Goal: Task Accomplishment & Management: Manage account settings

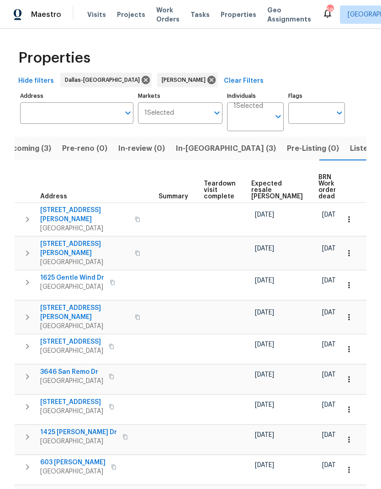
scroll to position [0, 171]
click at [261, 183] on span "Expected resale COE" at bounding box center [278, 190] width 52 height 19
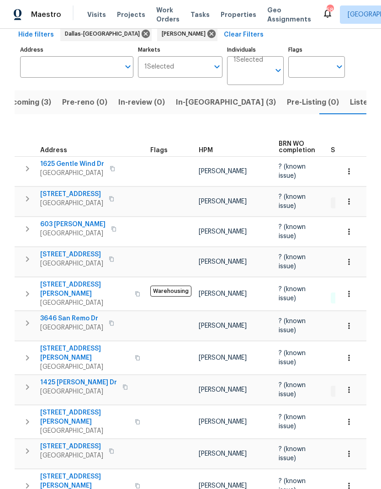
click at [189, 96] on span "In-reno (3)" at bounding box center [226, 102] width 100 height 13
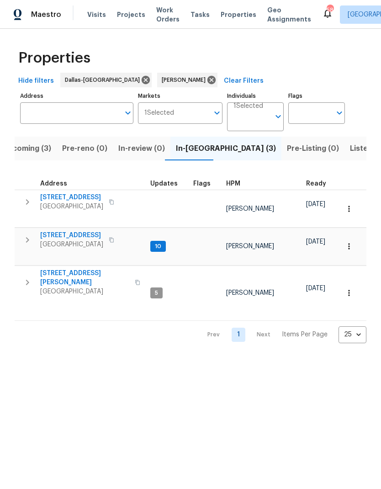
click at [27, 202] on icon "button" at bounding box center [27, 201] width 3 height 5
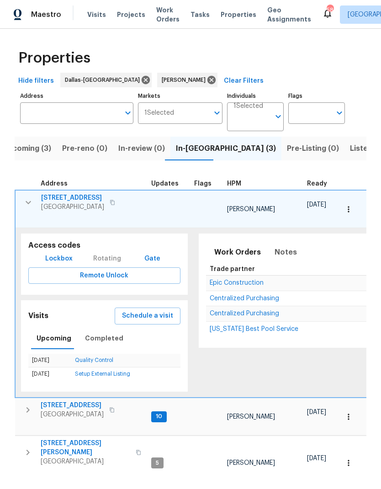
click at [161, 310] on span "Schedule a visit" at bounding box center [147, 315] width 51 height 11
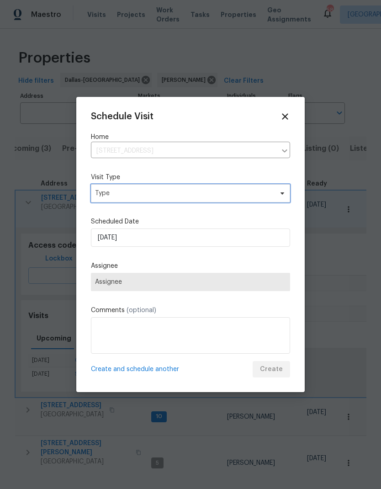
click at [258, 188] on span "Type" at bounding box center [190, 193] width 199 height 18
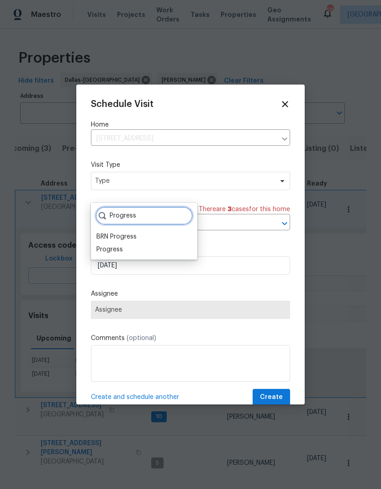
type input "Progress"
click at [122, 251] on div "Progress" at bounding box center [109, 249] width 27 height 9
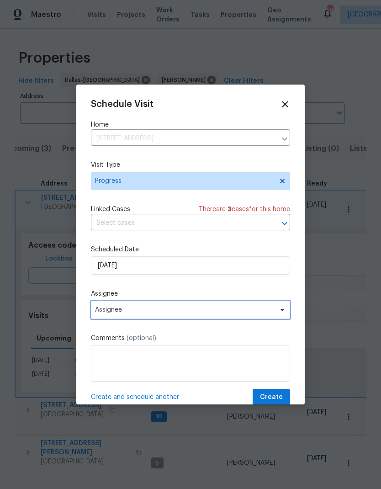
click at [200, 314] on span "Assignee" at bounding box center [184, 309] width 179 height 7
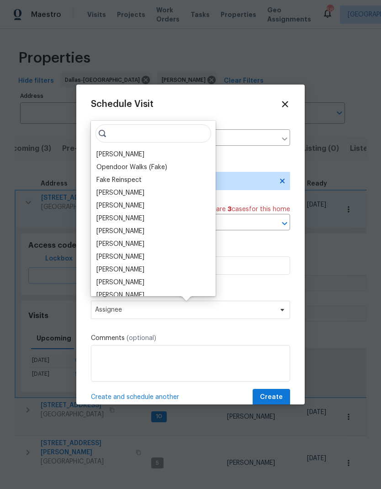
click at [138, 155] on div "[PERSON_NAME]" at bounding box center [120, 154] width 48 height 9
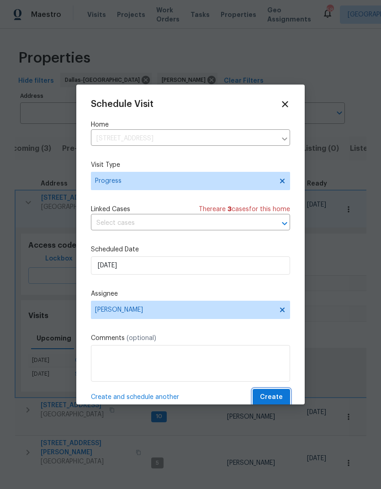
click at [270, 399] on span "Create" at bounding box center [271, 397] width 23 height 11
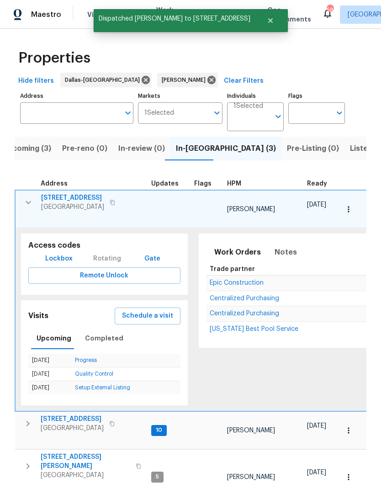
click at [28, 204] on icon "button" at bounding box center [28, 202] width 5 height 3
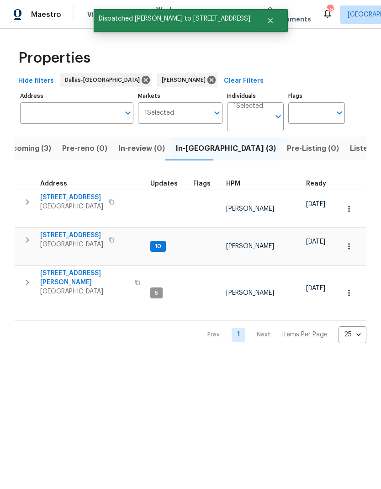
click at [27, 269] on button "button" at bounding box center [27, 282] width 18 height 27
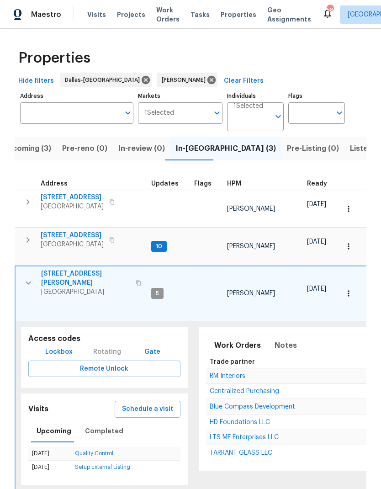
click at [165, 404] on span "Schedule a visit" at bounding box center [147, 409] width 51 height 11
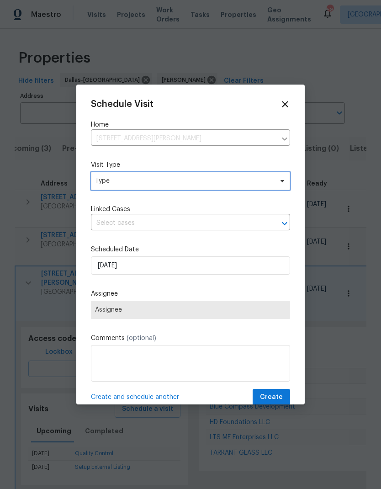
click at [263, 183] on span "Type" at bounding box center [184, 180] width 178 height 9
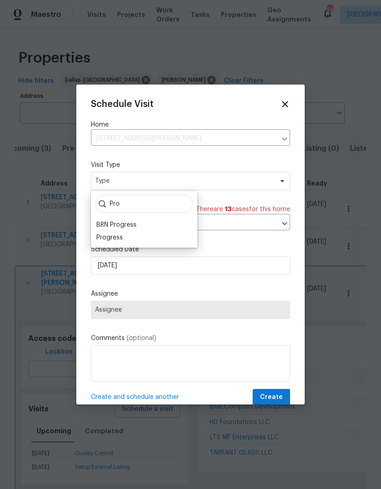
type input "Pro"
click at [117, 234] on div "Progress" at bounding box center [109, 237] width 27 height 9
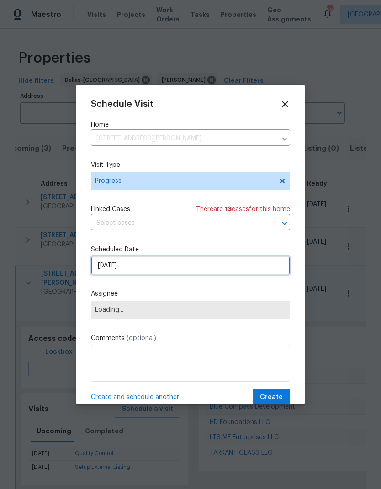
click at [190, 264] on input "[DATE]" at bounding box center [190, 265] width 199 height 18
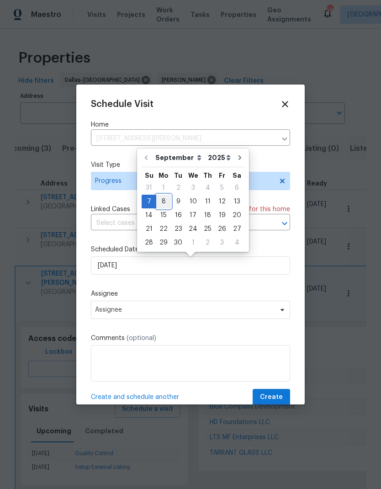
click at [166, 199] on div "8" at bounding box center [163, 201] width 15 height 13
type input "[DATE]"
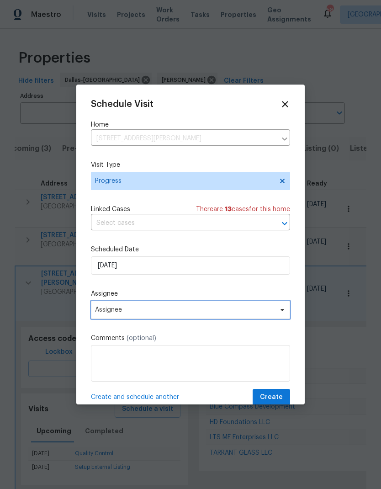
click at [190, 311] on span "Assignee" at bounding box center [184, 309] width 179 height 7
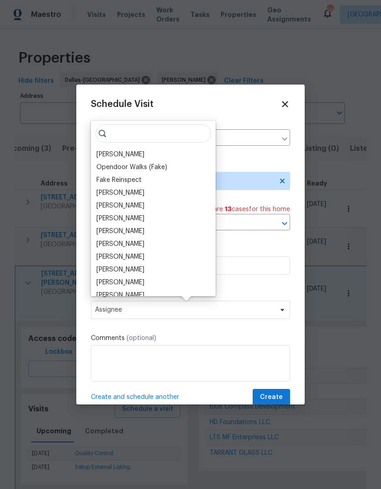
click at [138, 153] on div "[PERSON_NAME]" at bounding box center [120, 154] width 48 height 9
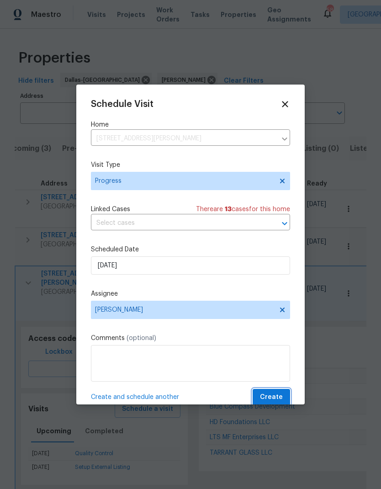
click at [276, 402] on span "Create" at bounding box center [271, 397] width 23 height 11
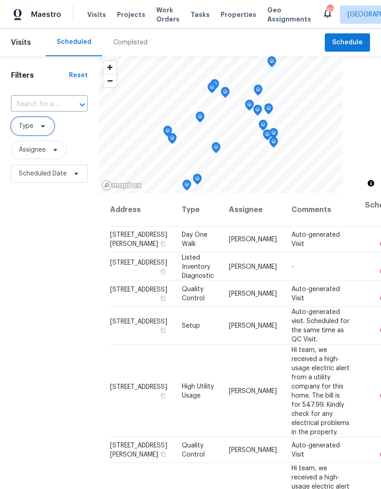
click at [42, 131] on span "Type" at bounding box center [32, 126] width 43 height 18
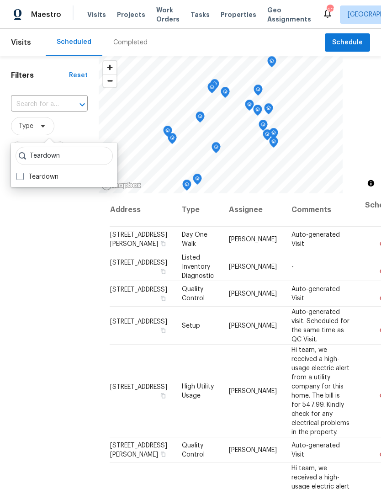
type input "Teardown"
click at [19, 179] on span at bounding box center [19, 176] width 7 height 7
click at [19, 178] on input "Teardown" at bounding box center [19, 175] width 6 height 6
checkbox input "true"
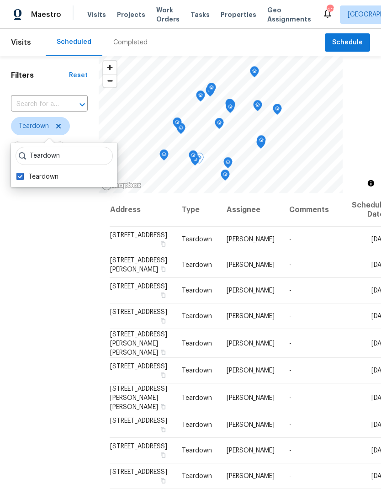
click at [0, 0] on icon at bounding box center [0, 0] width 0 height 0
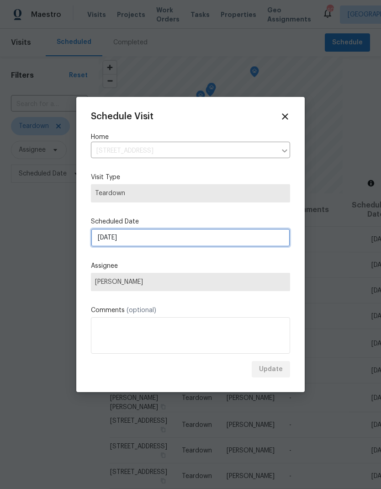
click at [165, 241] on input "9/7/2025" at bounding box center [190, 238] width 199 height 18
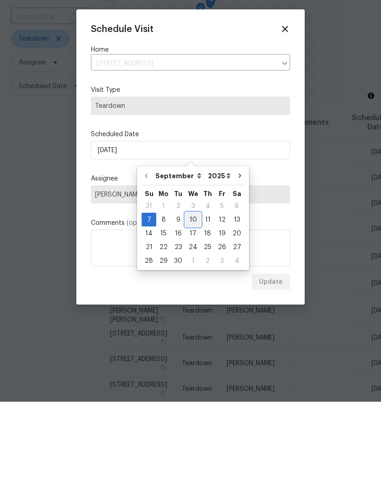
click at [195, 301] on div "10" at bounding box center [193, 307] width 15 height 13
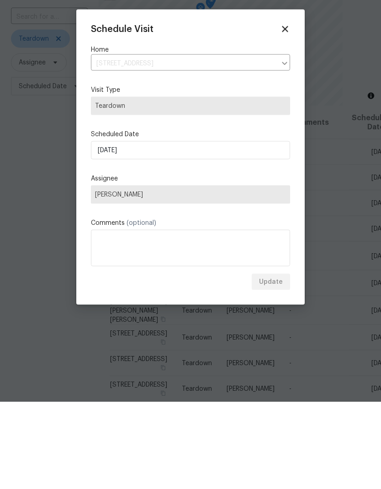
scroll to position [37, 0]
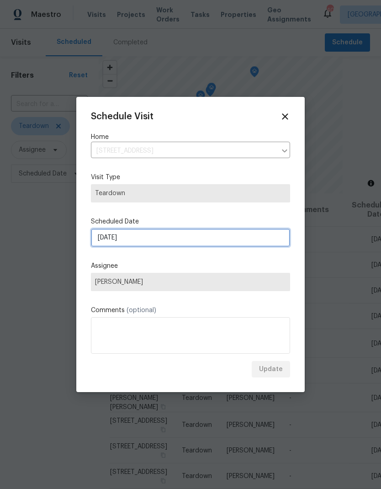
click at [220, 244] on input "9/10/2025" at bounding box center [190, 238] width 199 height 18
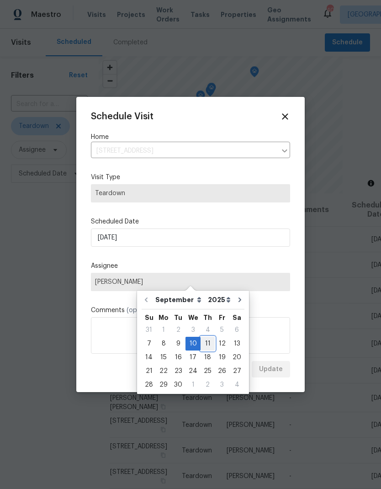
click at [206, 337] on div "11" at bounding box center [208, 343] width 14 height 13
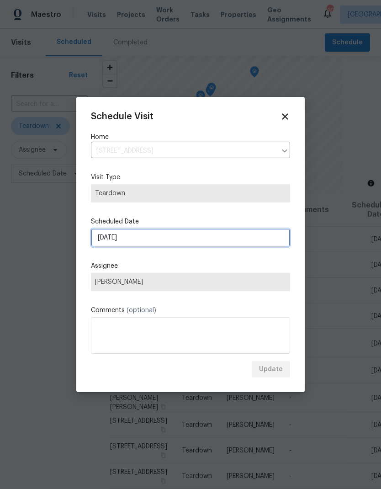
click at [242, 237] on input "9/11/2025" at bounding box center [190, 238] width 199 height 18
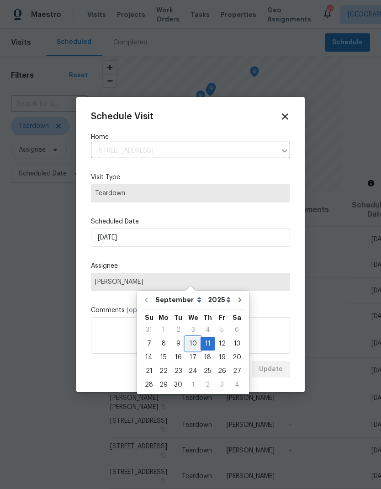
click at [192, 337] on div "10" at bounding box center [193, 343] width 15 height 13
type input "9/10/2025"
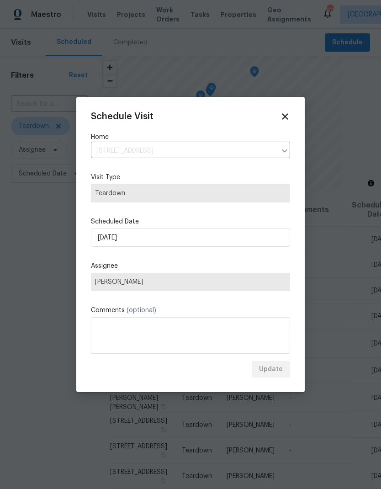
click at [217, 213] on div "Schedule Visit Home 1625 Gentle Wind Dr, Arlington, TX 76018 ​ Visit Type Teard…" at bounding box center [190, 245] width 199 height 266
click at [286, 117] on icon at bounding box center [285, 116] width 6 height 6
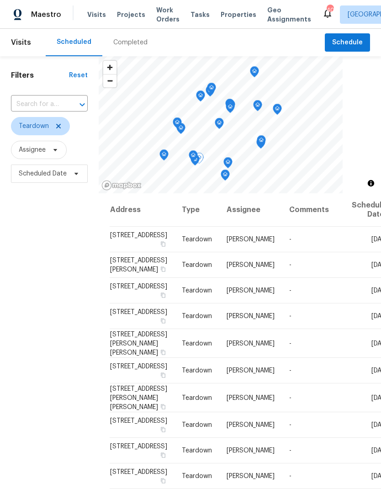
click at [0, 0] on icon at bounding box center [0, 0] width 0 height 0
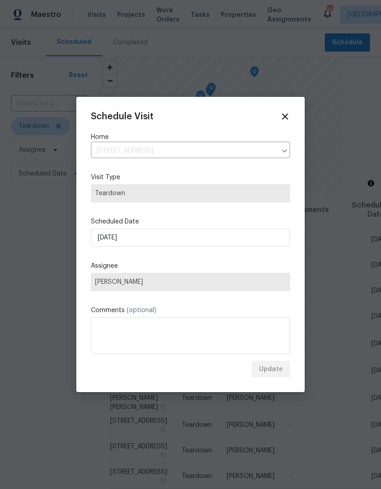
click at [285, 115] on icon at bounding box center [285, 116] width 6 height 6
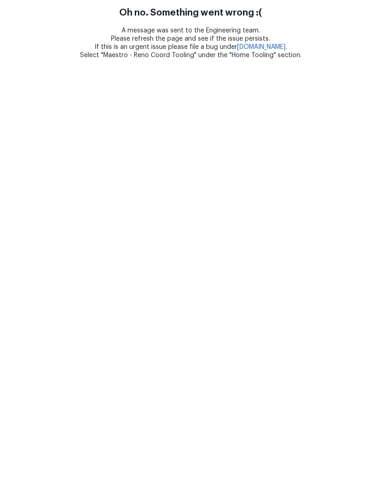
click at [318, 59] on html "Oh no. Something went wrong :( A message was sent to the Engineering team. Plea…" at bounding box center [190, 29] width 381 height 59
click at [345, 59] on html "Oh no. Something went wrong :( A message was sent to the Engineering team. Plea…" at bounding box center [190, 29] width 381 height 59
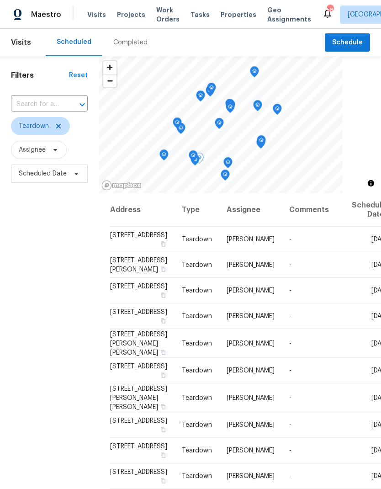
click at [0, 0] on icon at bounding box center [0, 0] width 0 height 0
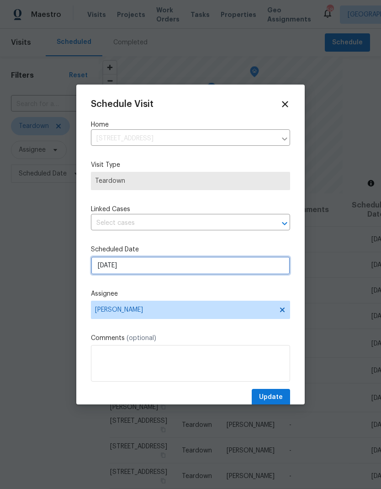
click at [224, 269] on input "[DATE]" at bounding box center [190, 265] width 199 height 18
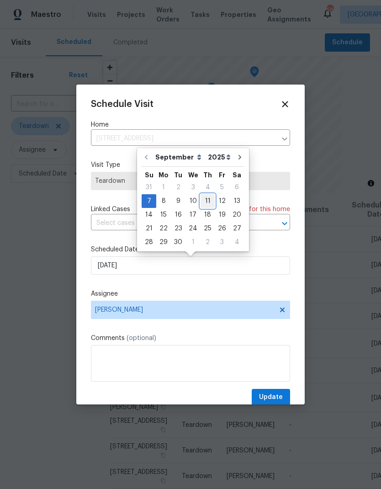
click at [206, 202] on div "11" at bounding box center [208, 201] width 14 height 13
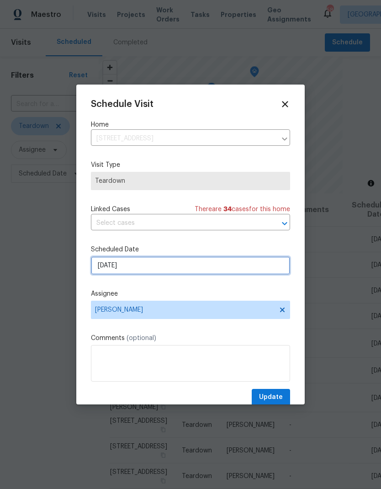
click at [185, 269] on input "9/11/2025" at bounding box center [190, 265] width 199 height 18
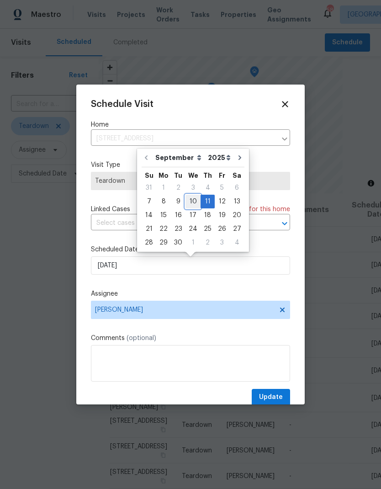
click at [193, 202] on div "10" at bounding box center [193, 201] width 15 height 13
type input "9/10/2025"
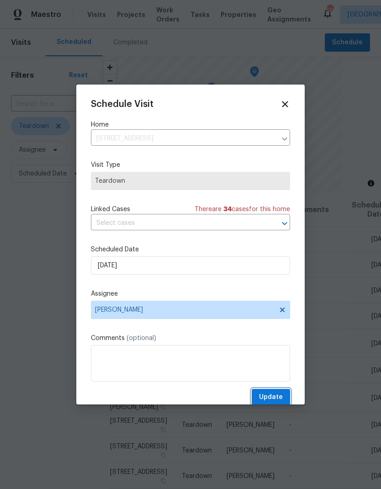
click at [269, 399] on span "Update" at bounding box center [271, 397] width 24 height 11
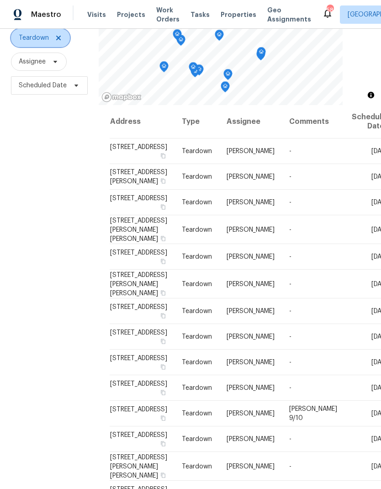
click at [59, 36] on icon at bounding box center [58, 38] width 5 height 5
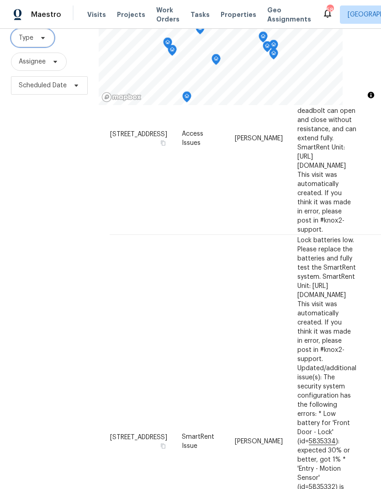
scroll to position [733, 0]
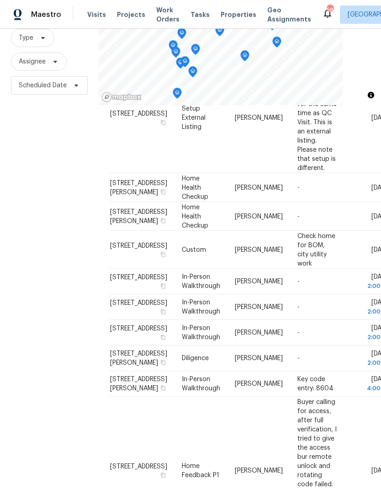
scroll to position [579, 0]
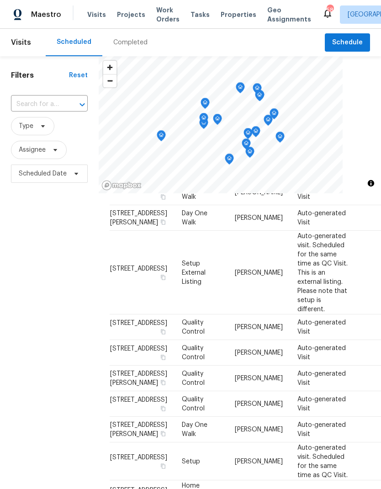
scroll to position [589, 0]
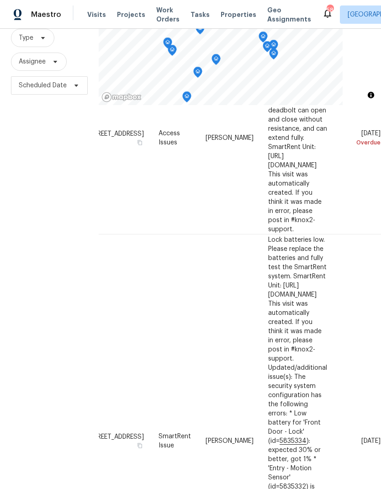
scroll to position [733, 69]
click at [0, 0] on div at bounding box center [0, 0] width 0 height 0
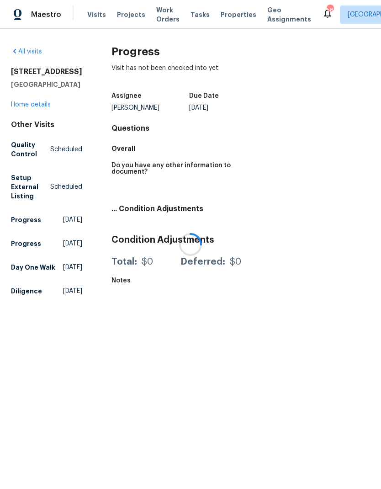
click at [362, 432] on div at bounding box center [190, 244] width 381 height 489
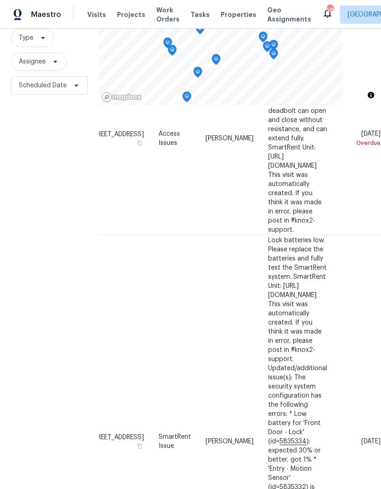
scroll to position [733, 69]
click at [0, 0] on icon at bounding box center [0, 0] width 0 height 0
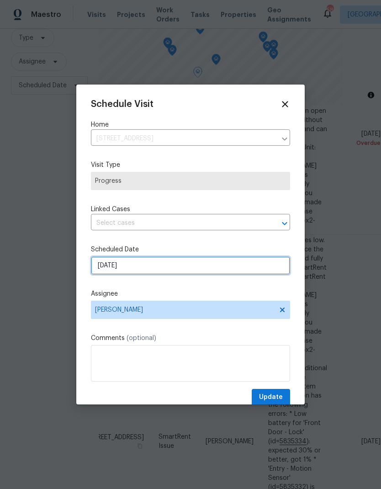
click at [160, 268] on input "[DATE]" at bounding box center [190, 265] width 199 height 18
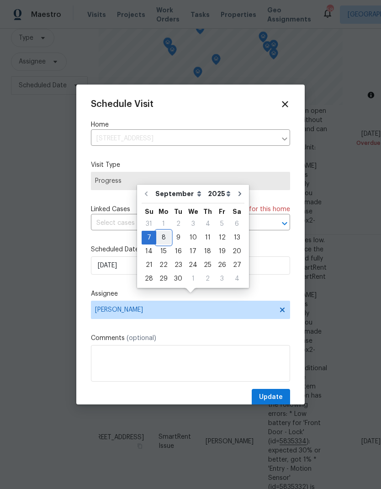
click at [165, 231] on div "8" at bounding box center [163, 237] width 15 height 13
type input "[DATE]"
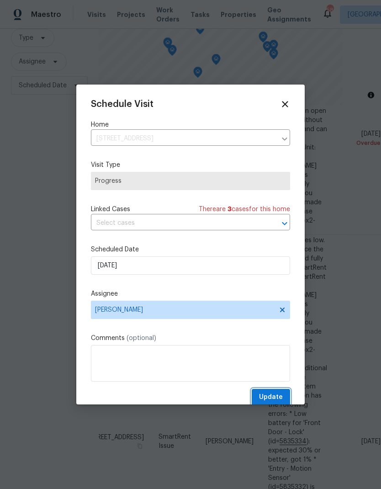
click at [264, 401] on span "Update" at bounding box center [271, 397] width 24 height 11
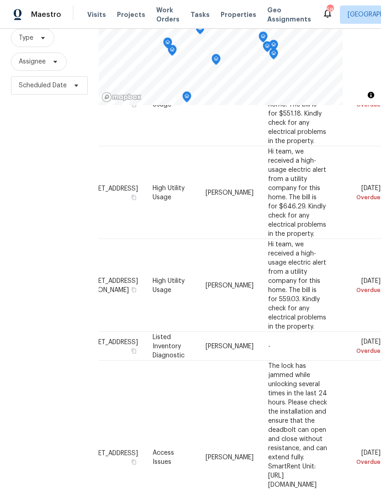
scroll to position [427, 75]
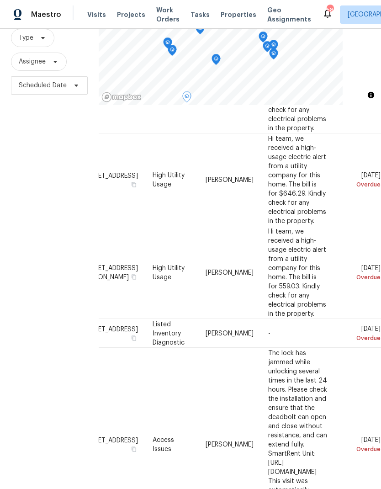
click at [0, 0] on icon at bounding box center [0, 0] width 0 height 0
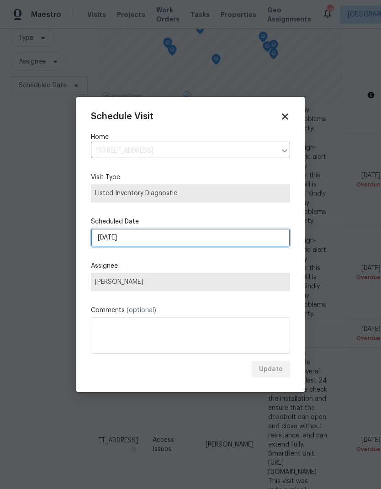
click at [189, 238] on input "[DATE]" at bounding box center [190, 238] width 199 height 18
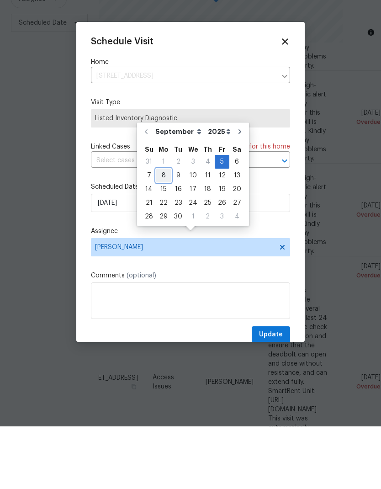
click at [164, 232] on div "8" at bounding box center [163, 238] width 15 height 13
type input "[DATE]"
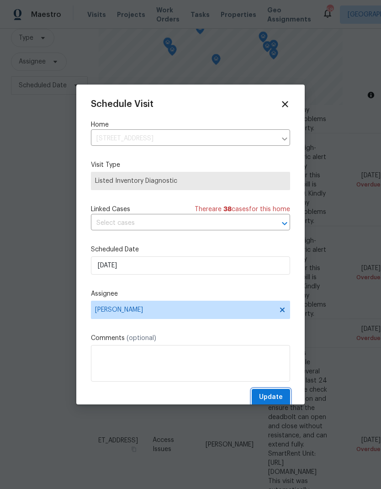
click at [277, 399] on span "Update" at bounding box center [271, 397] width 24 height 11
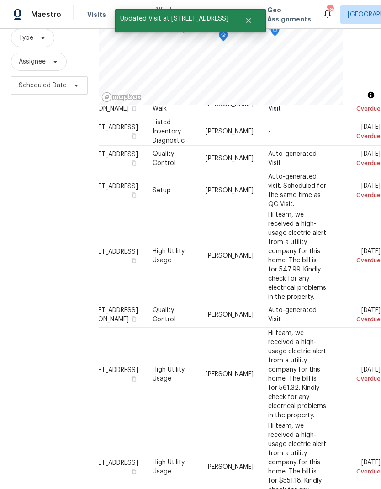
scroll to position [48, 75]
click at [0, 0] on icon at bounding box center [0, 0] width 0 height 0
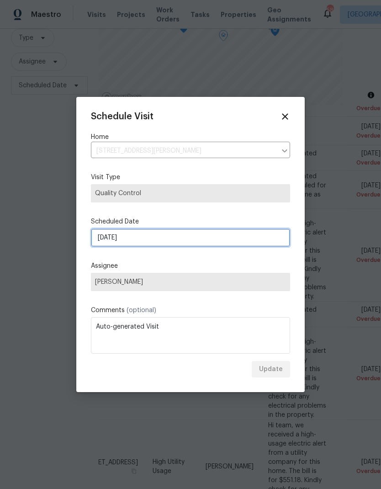
click at [198, 240] on input "[DATE]" at bounding box center [190, 238] width 199 height 18
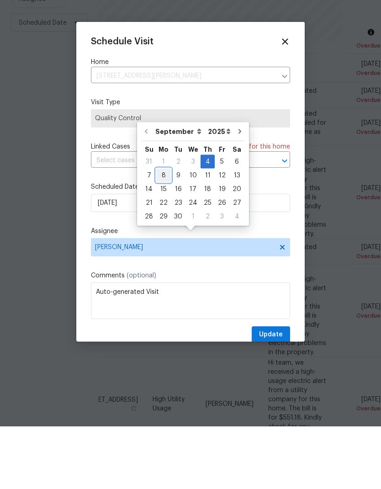
click at [164, 232] on div "8" at bounding box center [163, 238] width 15 height 13
type input "[DATE]"
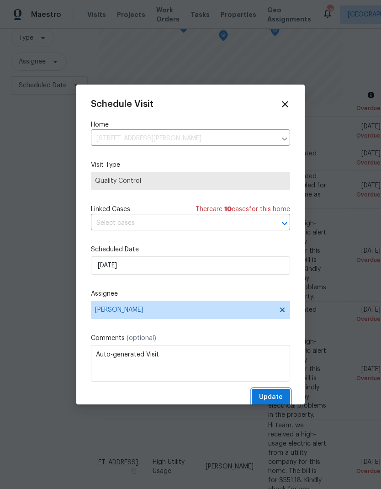
click at [276, 395] on span "Update" at bounding box center [271, 397] width 24 height 11
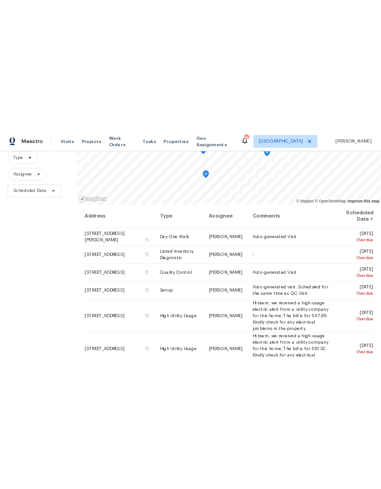
scroll to position [0, 0]
